Goal: Navigation & Orientation: Understand site structure

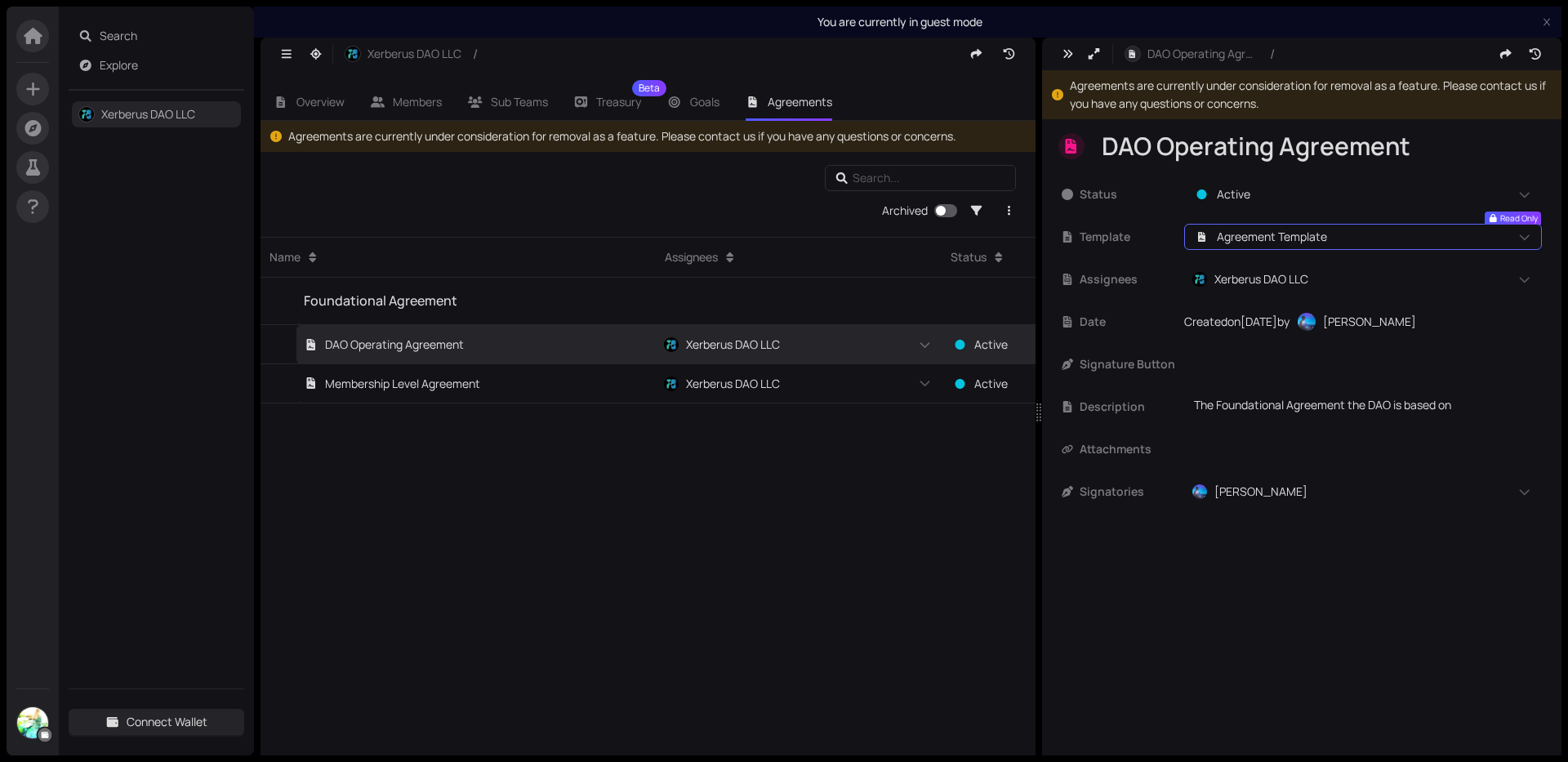
click at [1280, 234] on span "Agreement Template" at bounding box center [1272, 236] width 111 height 18
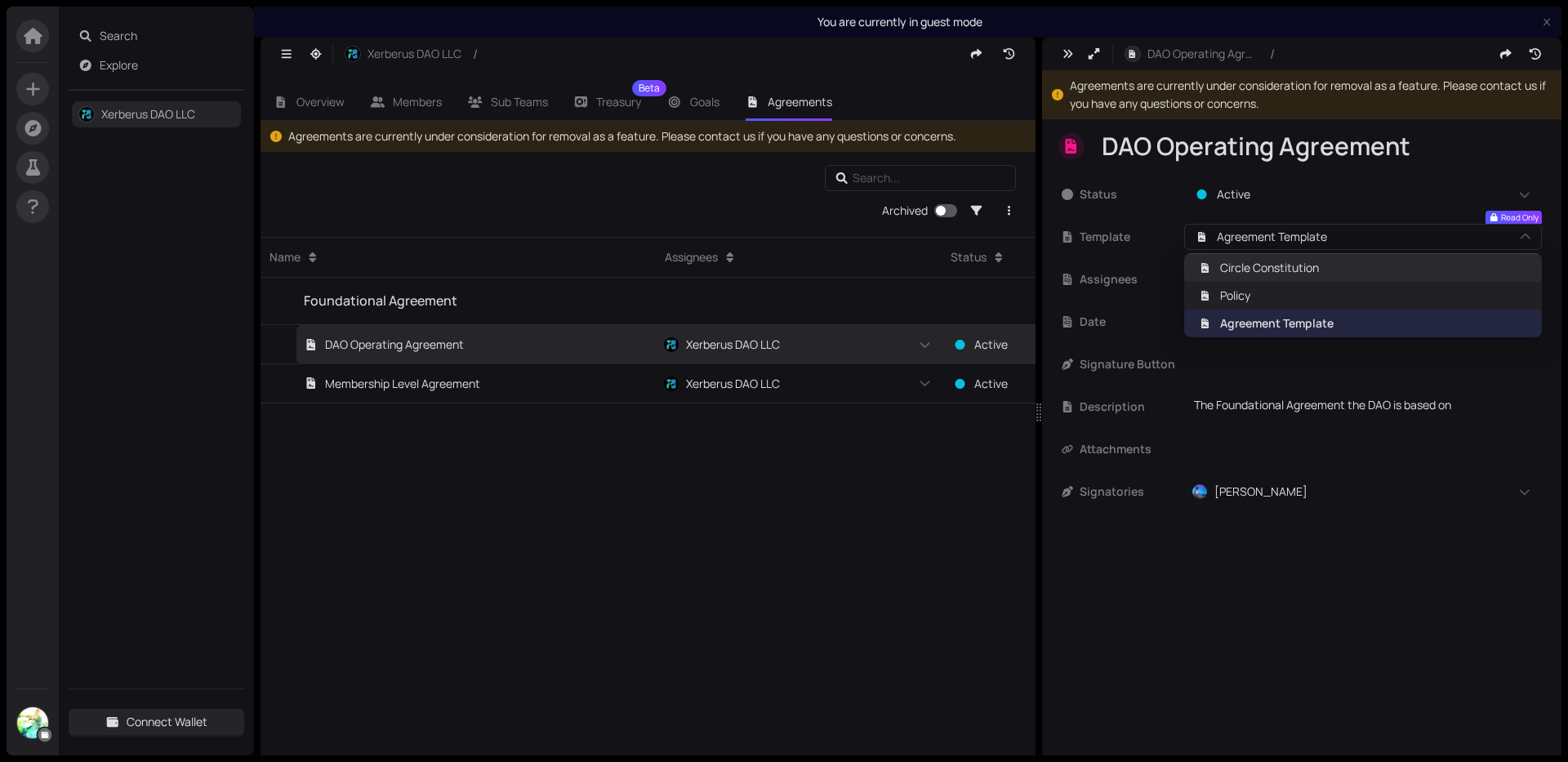
click at [1284, 269] on span "Circle Constitution" at bounding box center [1269, 268] width 99 height 18
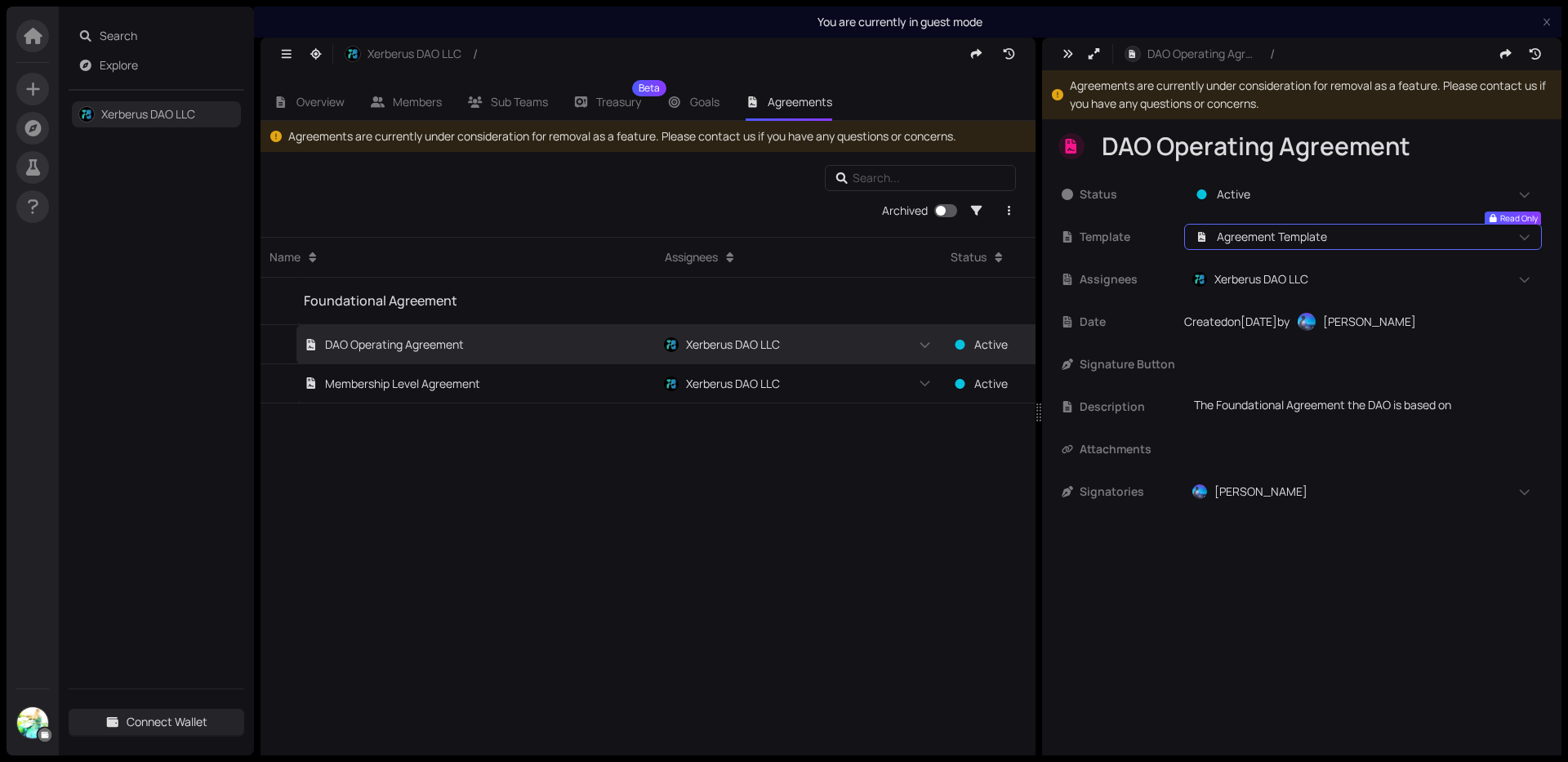
click at [1305, 234] on span "Agreement Template" at bounding box center [1272, 236] width 111 height 18
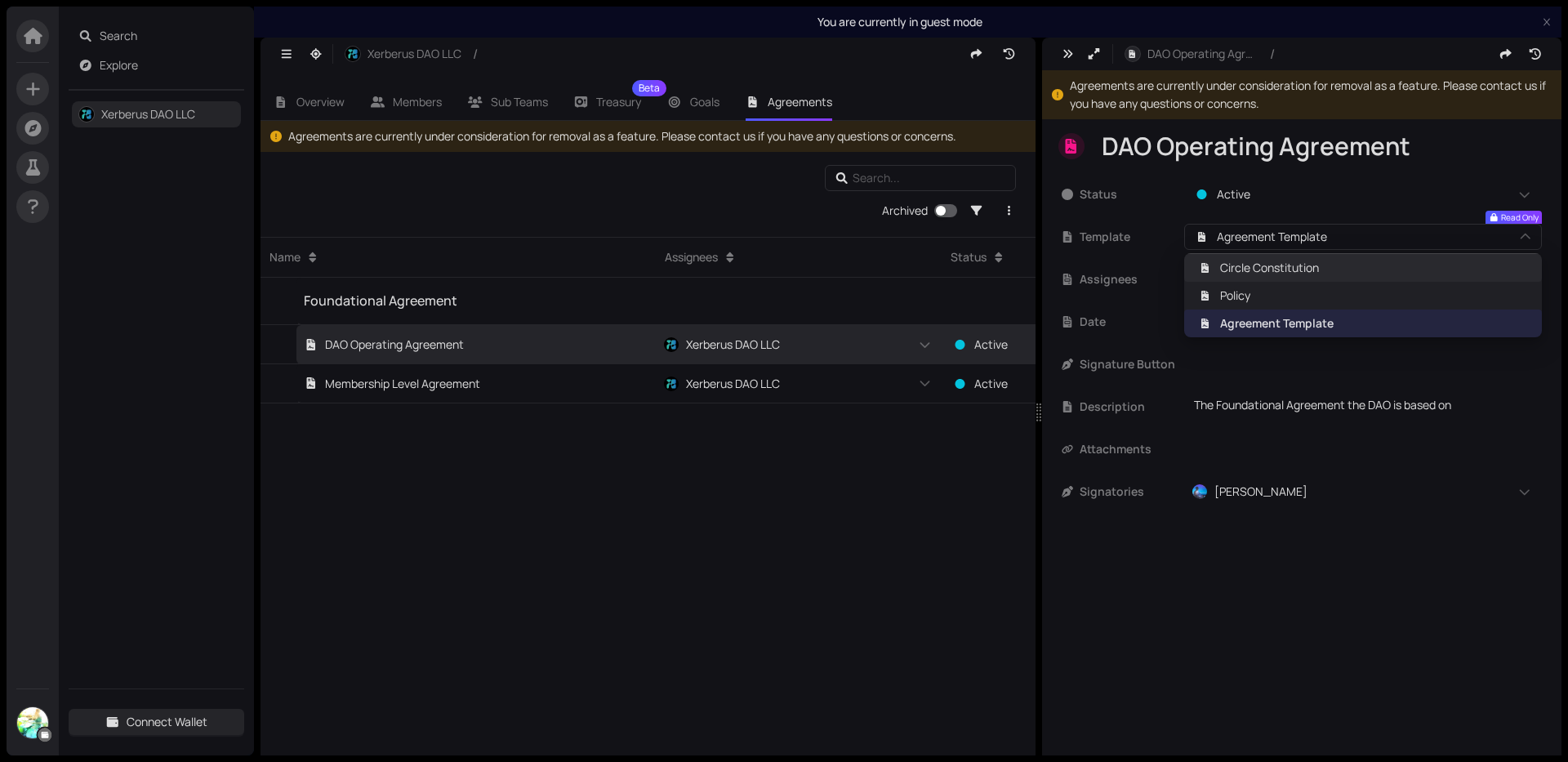
click at [1252, 270] on span "Circle Constitution" at bounding box center [1269, 268] width 99 height 18
click at [1262, 300] on span "Policy" at bounding box center [1362, 295] width 336 height 18
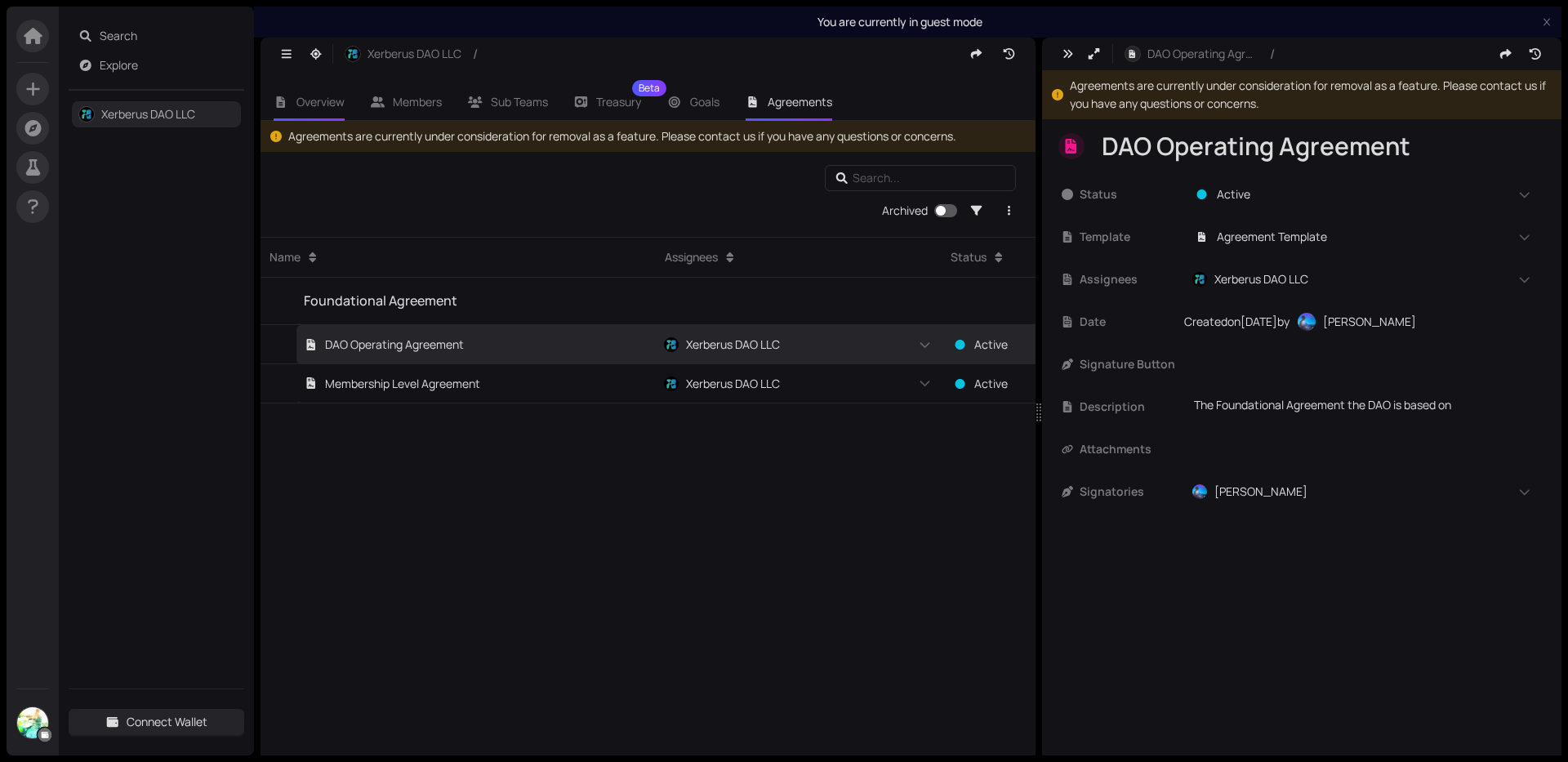
click at [291, 90] on li "Overview" at bounding box center [309, 102] width 97 height 38
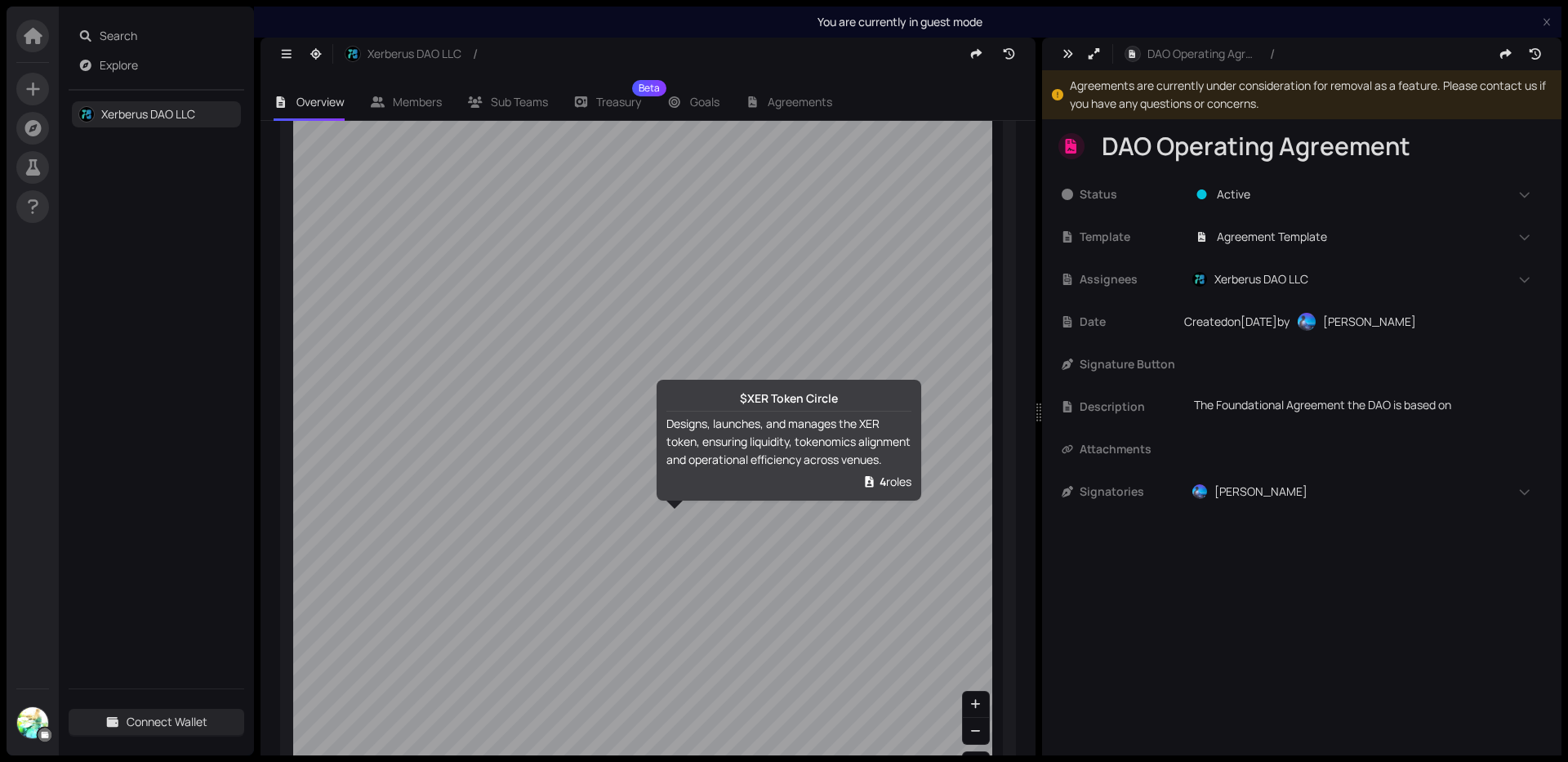
scroll to position [769, 0]
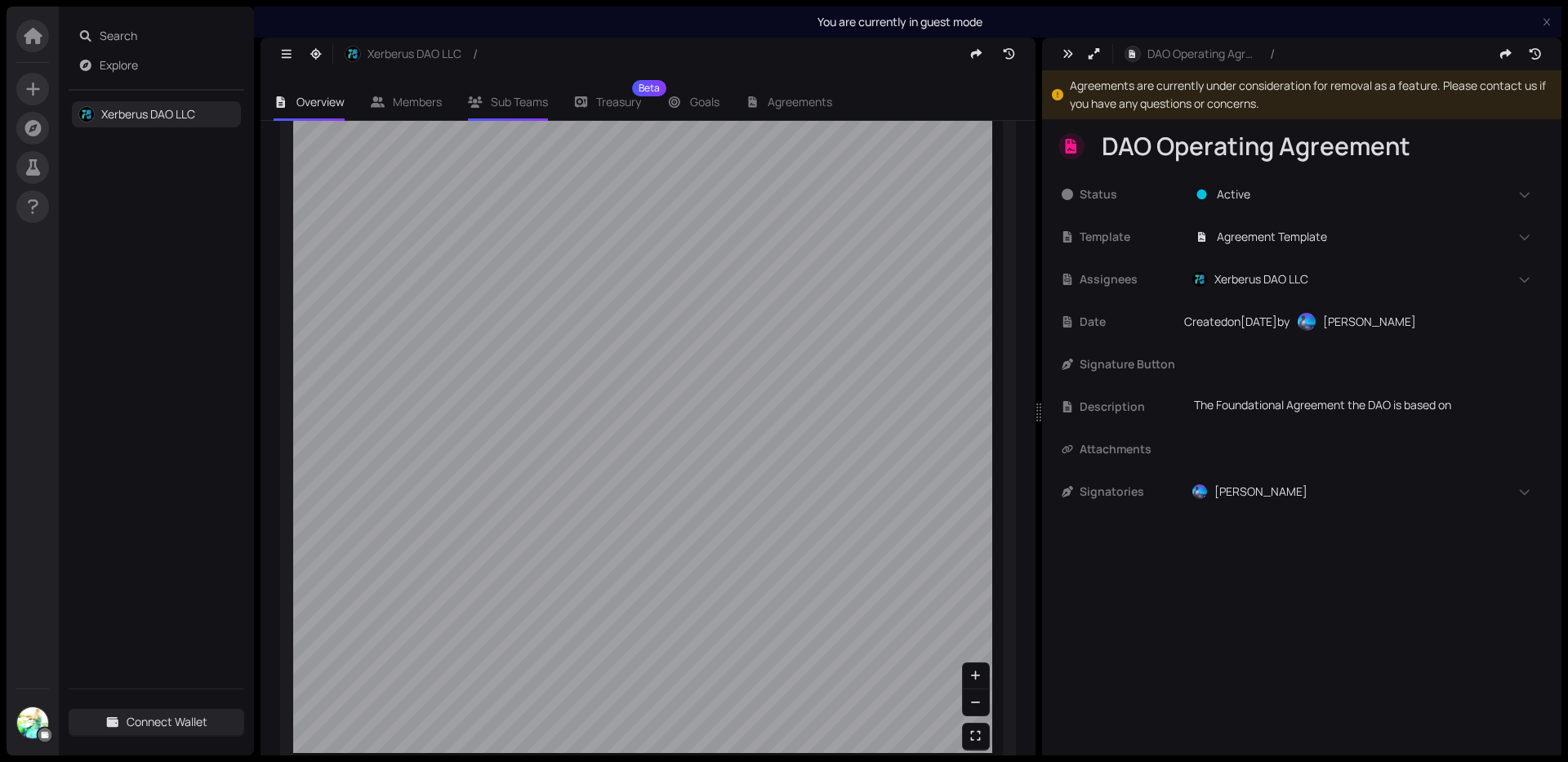
click at [476, 106] on li "Sub Teams" at bounding box center [507, 102] width 106 height 38
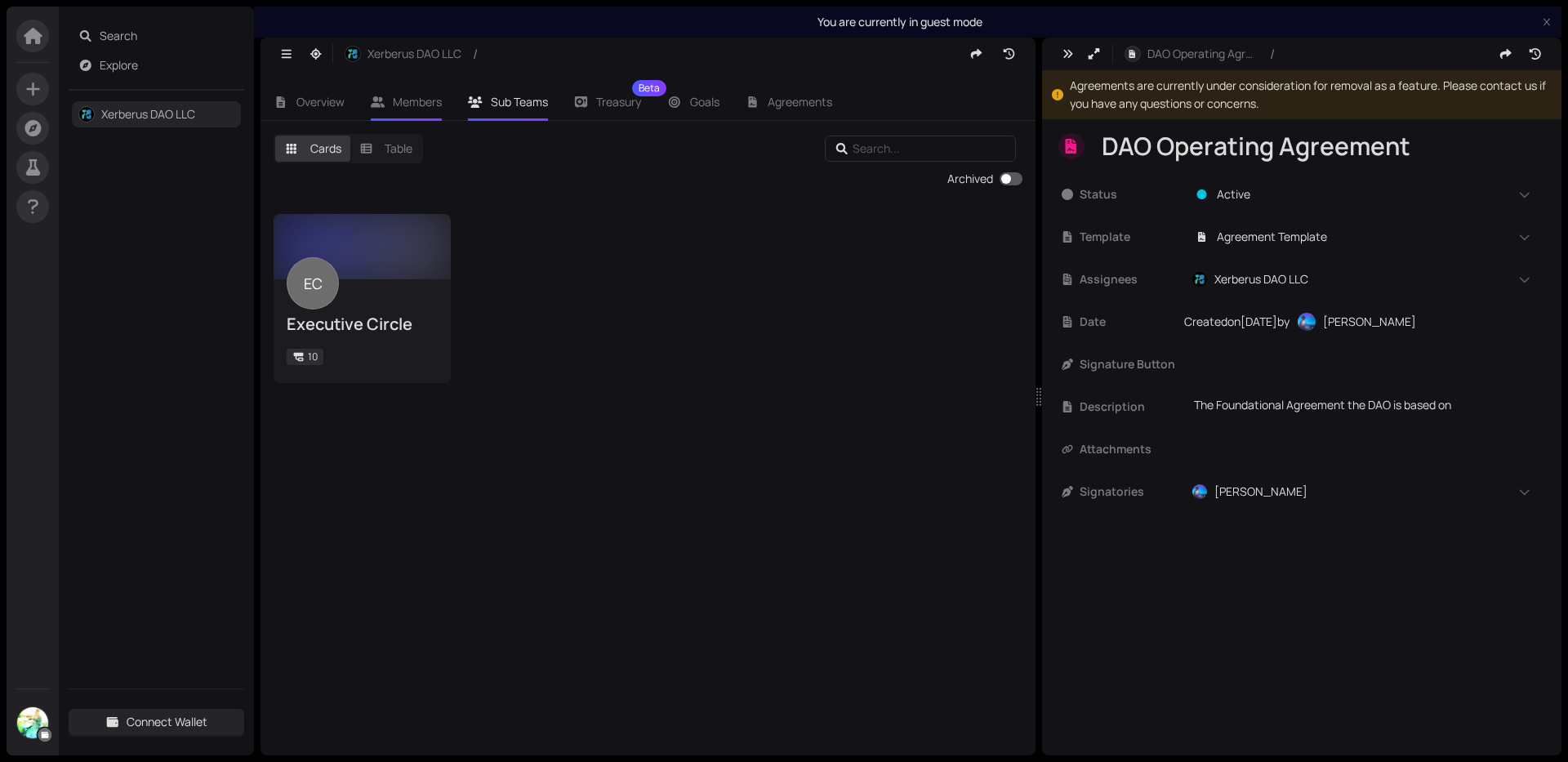
click at [395, 89] on li "Members" at bounding box center [406, 102] width 98 height 38
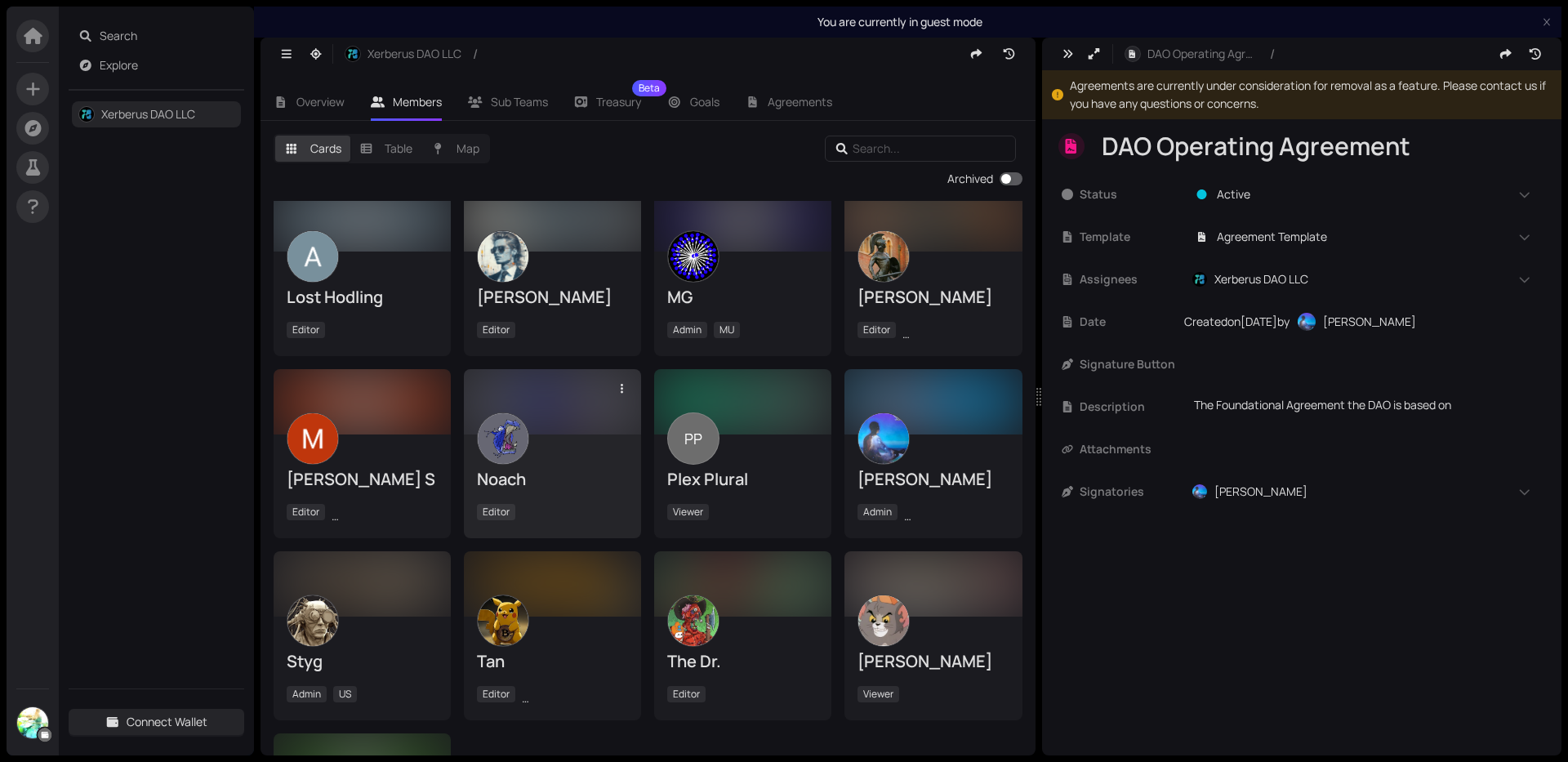
scroll to position [552, 0]
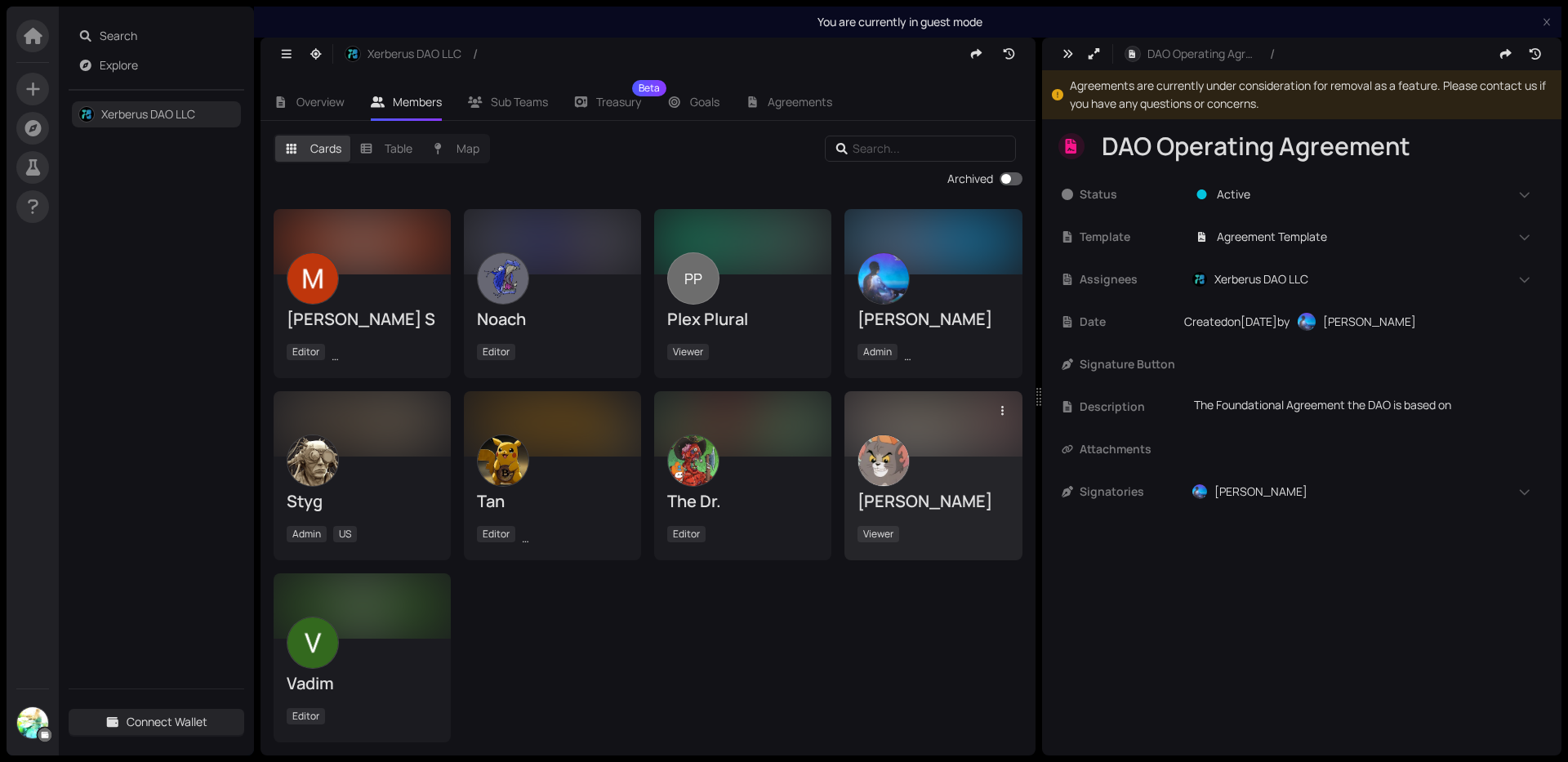
click at [886, 456] on img at bounding box center [883, 461] width 51 height 51
